Goal: Task Accomplishment & Management: Complete application form

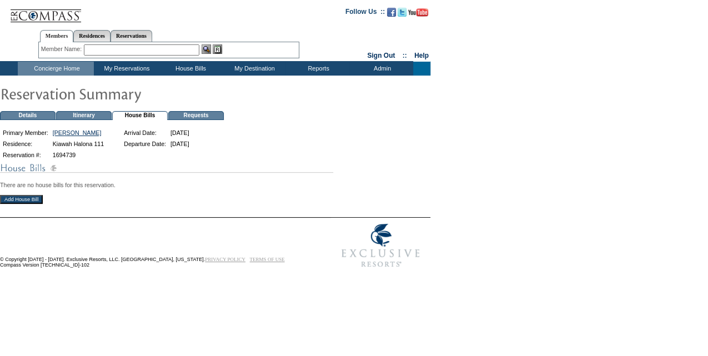
click at [33, 200] on input "Add House Bill" at bounding box center [21, 199] width 43 height 9
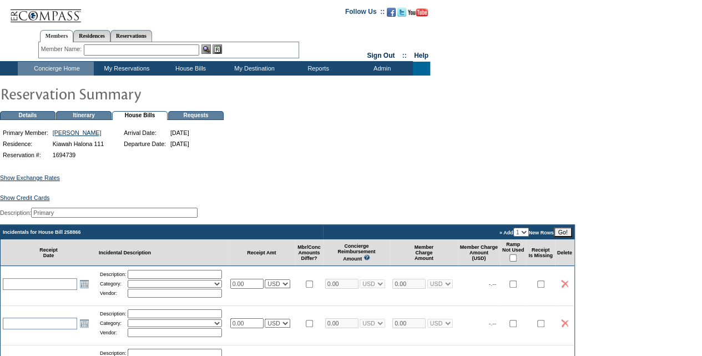
click at [257, 289] on input "0.00" at bounding box center [246, 284] width 33 height 10
type input "0"
paste input "387.10"
type input "387.10"
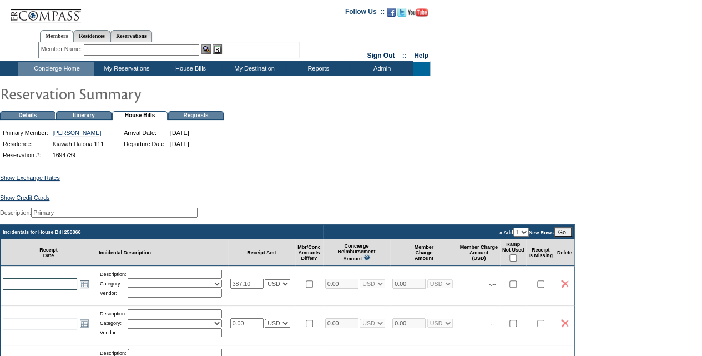
select select "1"
type input "387.10"
select select "1"
click at [48, 285] on input "text" at bounding box center [40, 284] width 74 height 12
type input "[DATE]"
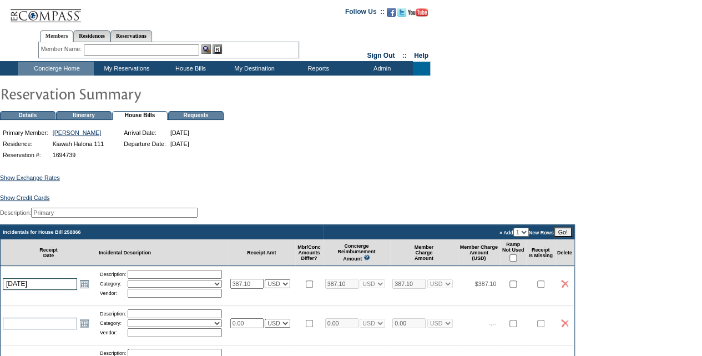
type input "2025-08-24"
click at [174, 277] on input "text" at bounding box center [175, 274] width 94 height 9
click at [255, 328] on input "0.00" at bounding box center [246, 323] width 33 height 10
type input "0"
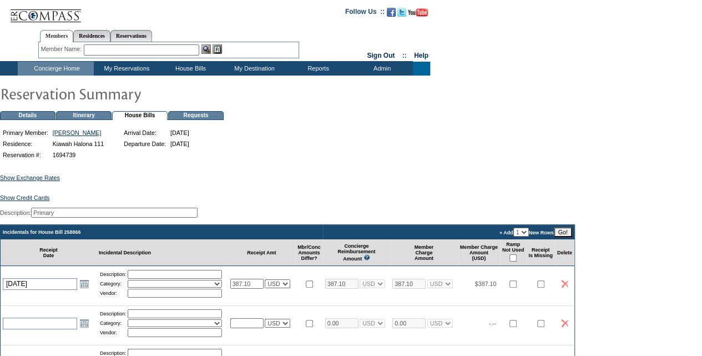
paste input "528.74"
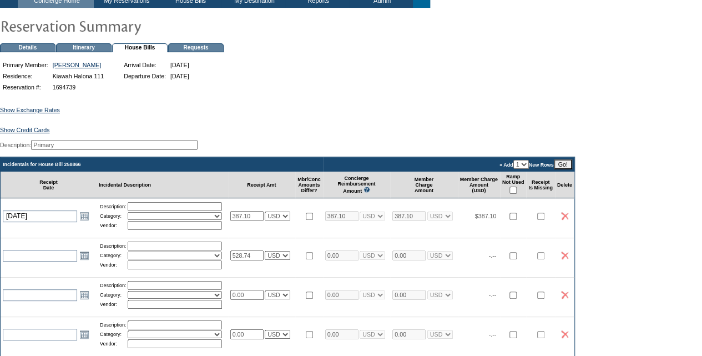
scroll to position [68, 0]
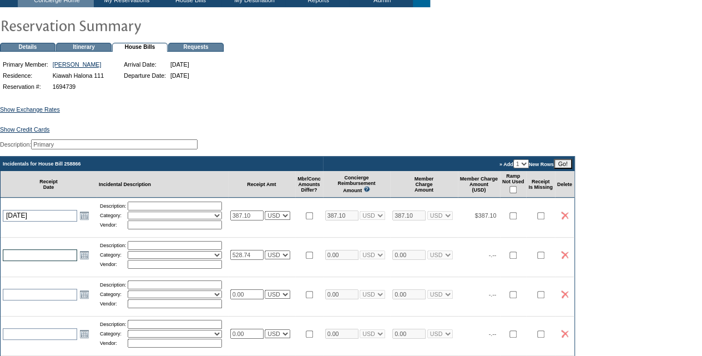
type input "528.74"
select select "1"
type input "528.74"
select select "1"
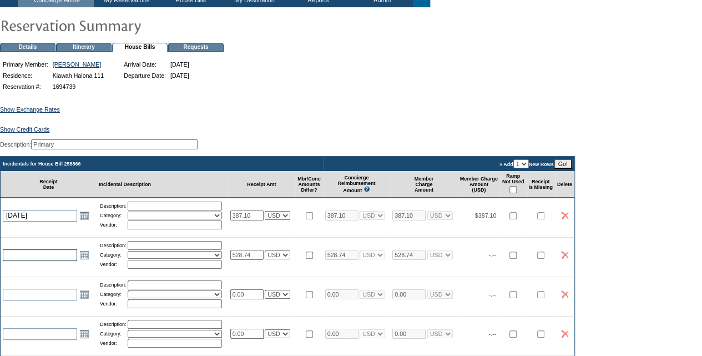
click at [26, 260] on input "text" at bounding box center [40, 255] width 74 height 12
type input "[DATE]"
type input "2025-08-24"
click at [517, 193] on input "checkbox" at bounding box center [513, 189] width 7 height 7
checkbox input "true"
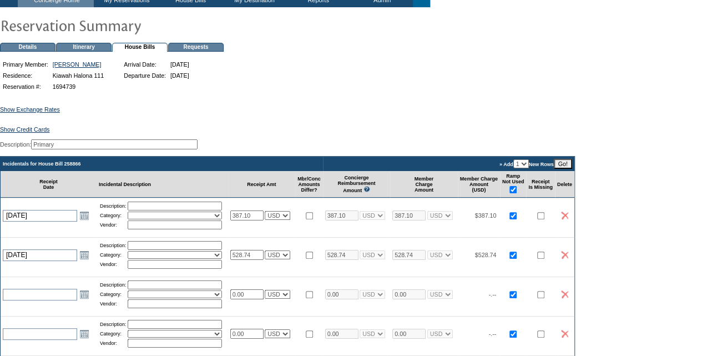
checkbox input "true"
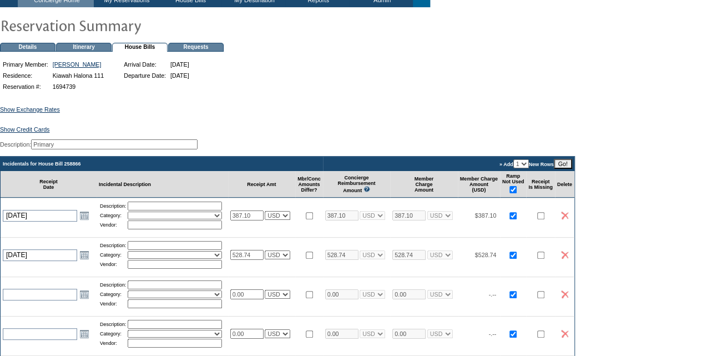
click at [167, 210] on input "text" at bounding box center [175, 205] width 94 height 9
type input "Seaside Cycles"
click at [159, 219] on select "Activities Additional Housekeeping Amenities Access Fee Bath Amenities Reimburs…" at bounding box center [175, 215] width 94 height 8
select select "12"
click at [132, 219] on select "Activities Additional Housekeeping Amenities Access Fee Bath Amenities Reimburs…" at bounding box center [175, 215] width 94 height 8
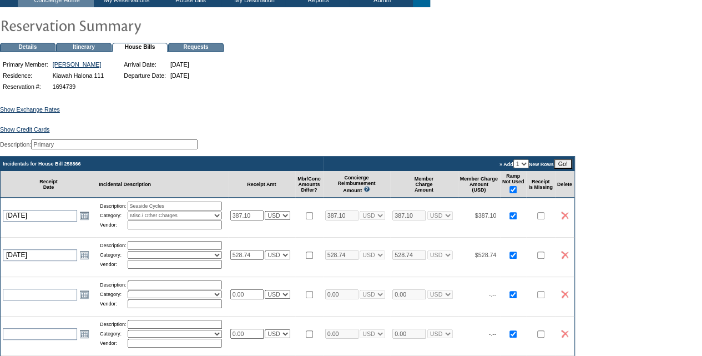
click at [150, 229] on input "text" at bounding box center [175, 224] width 94 height 9
drag, startPoint x: 134, startPoint y: 213, endPoint x: 183, endPoint y: 213, distance: 48.8
click at [183, 210] on input "Seaside Cycles" at bounding box center [175, 205] width 94 height 9
click at [152, 229] on input "text" at bounding box center [175, 224] width 94 height 9
paste input "Seaside Cycles"
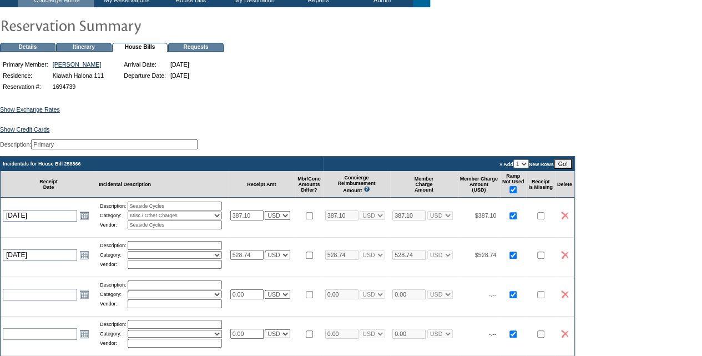
type input "Seaside Cycles"
drag, startPoint x: 183, startPoint y: 213, endPoint x: 110, endPoint y: 223, distance: 73.9
click at [110, 223] on tbody "Description: Seaside Cycles Category: Activities Additional Housekeeping Amenit…" at bounding box center [162, 215] width 125 height 28
type input "Bike Rentals"
click at [141, 250] on input "text" at bounding box center [175, 245] width 94 height 9
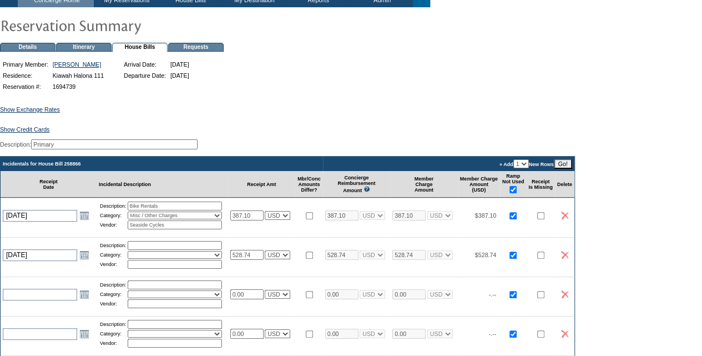
type input "Requested Groceries"
click at [193, 259] on select "Activities Additional Housekeeping Amenities Access Fee Bath Amenities Reimburs…" at bounding box center [175, 255] width 94 height 8
select select "11"
click at [132, 259] on select "Activities Additional Housekeeping Amenities Access Fee Bath Amenities Reimburs…" at bounding box center [175, 255] width 94 height 8
click at [171, 269] on input "text" at bounding box center [175, 264] width 94 height 9
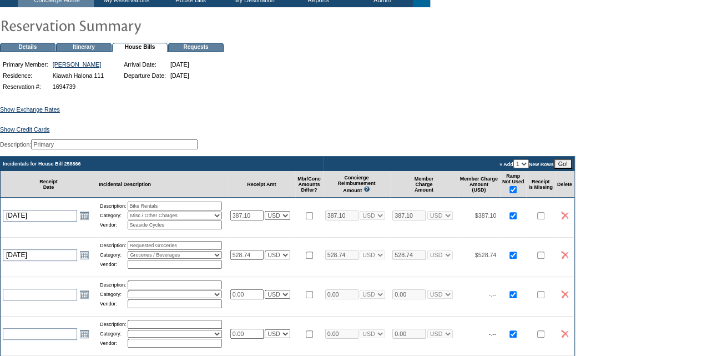
type input "Harris Teeter"
click at [364, 139] on div "Show Exchange Rates Exchange Rates for 8/24/2025 Currency Rate To USD Rate From…" at bounding box center [351, 334] width 702 height 482
click at [29, 133] on link "Show Credit Cards" at bounding box center [24, 129] width 49 height 7
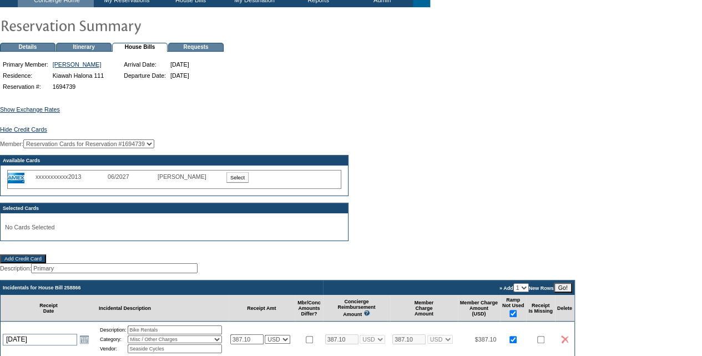
click at [234, 182] on input "Select" at bounding box center [237, 177] width 22 height 11
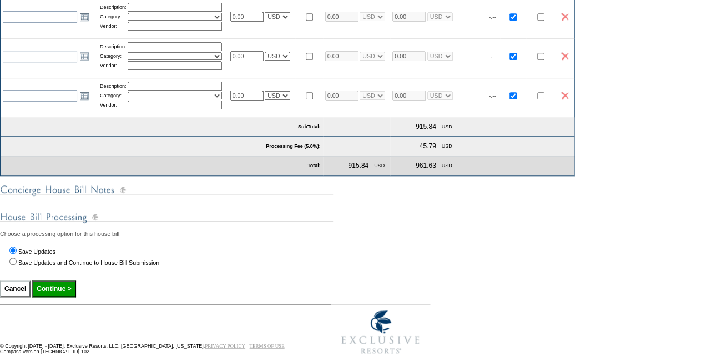
scroll to position [472, 0]
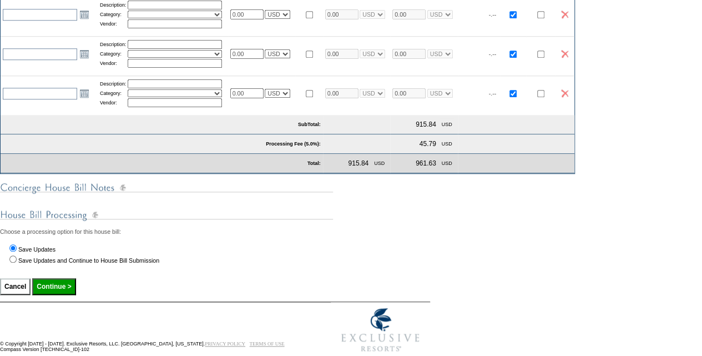
click at [71, 295] on input "Continue >" at bounding box center [53, 286] width 43 height 17
type input "Processing..."
